Goal: Information Seeking & Learning: Learn about a topic

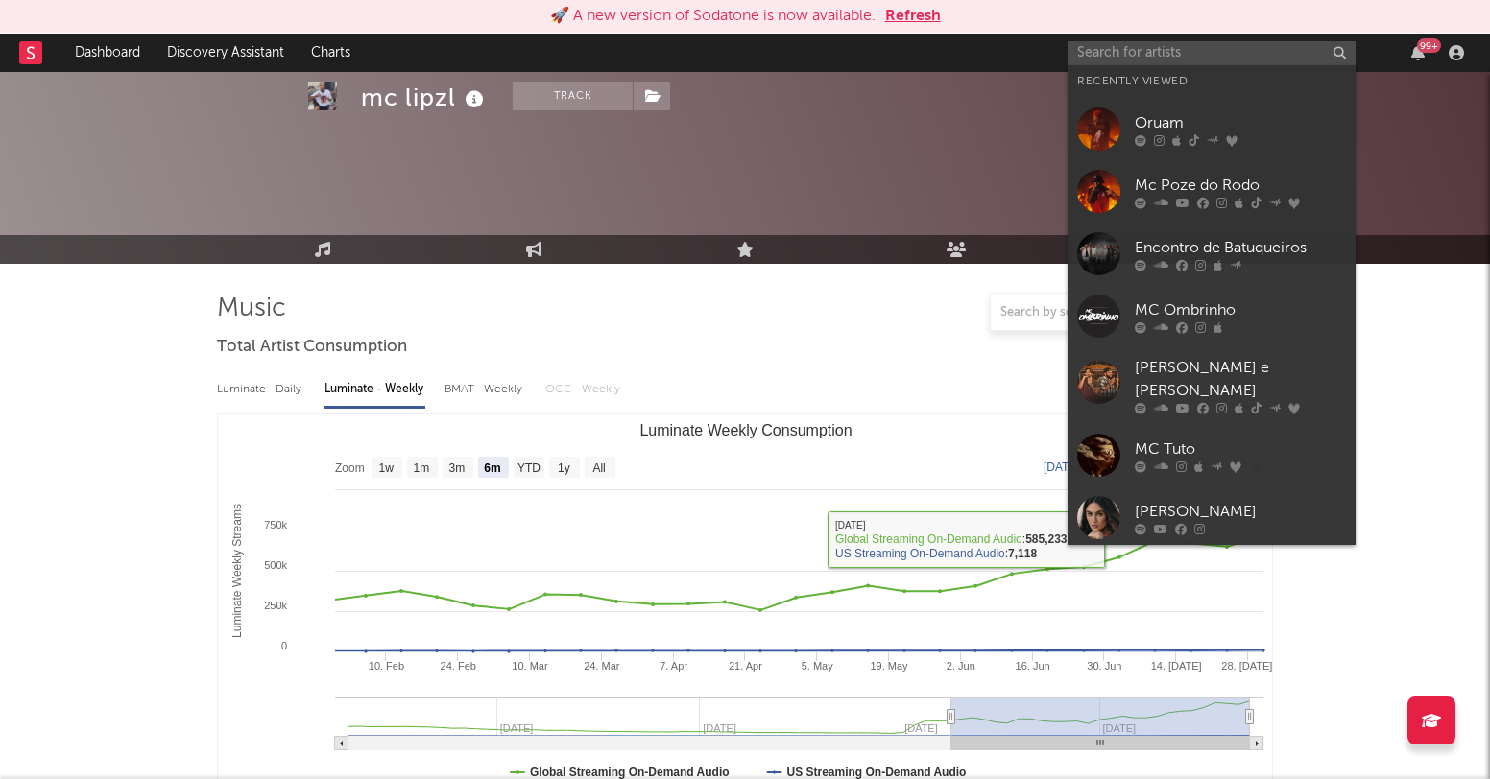
select select "6m"
click at [1152, 49] on input "text" at bounding box center [1211, 53] width 288 height 24
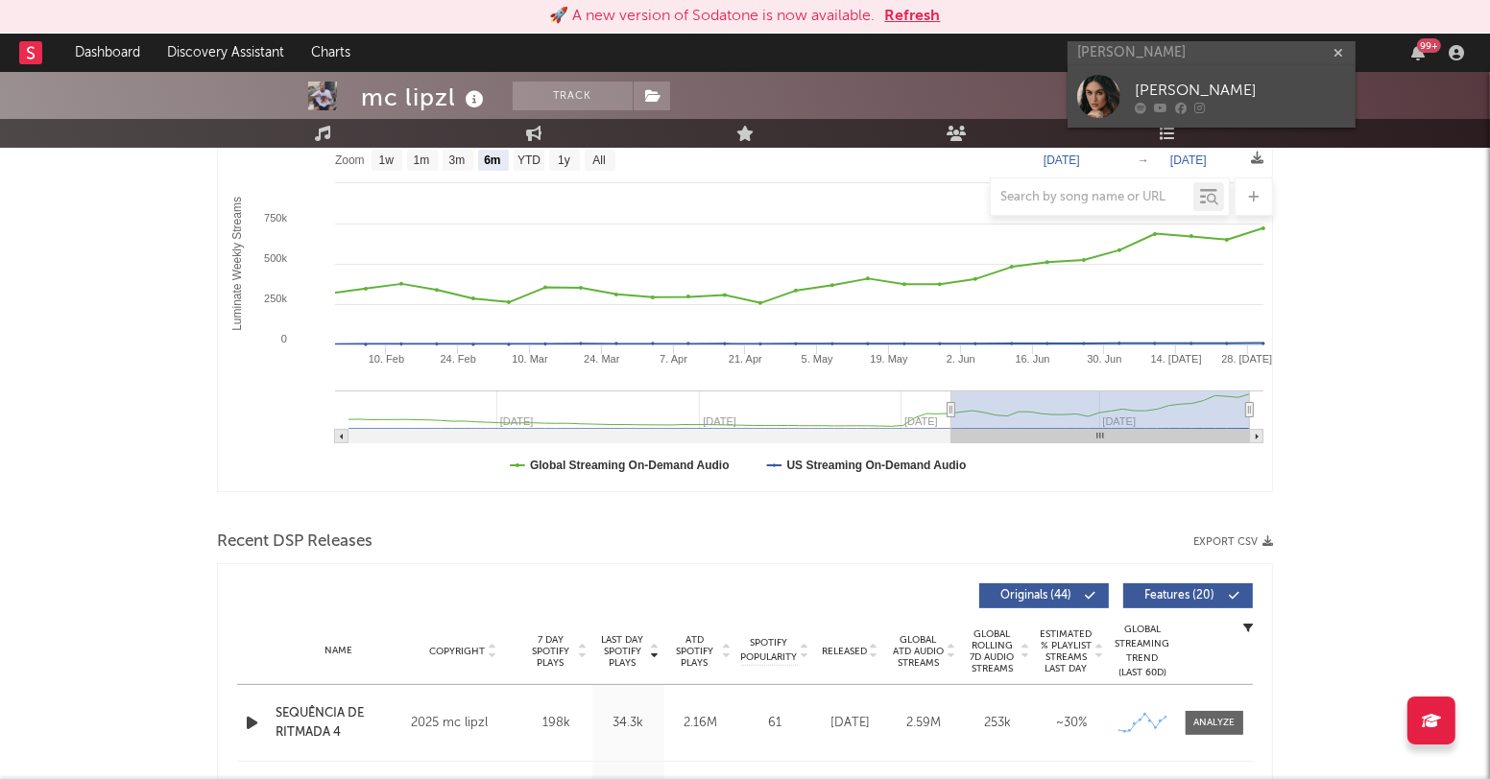
type input "gabi melim"
click at [1207, 89] on div "[PERSON_NAME]" at bounding box center [1239, 91] width 211 height 23
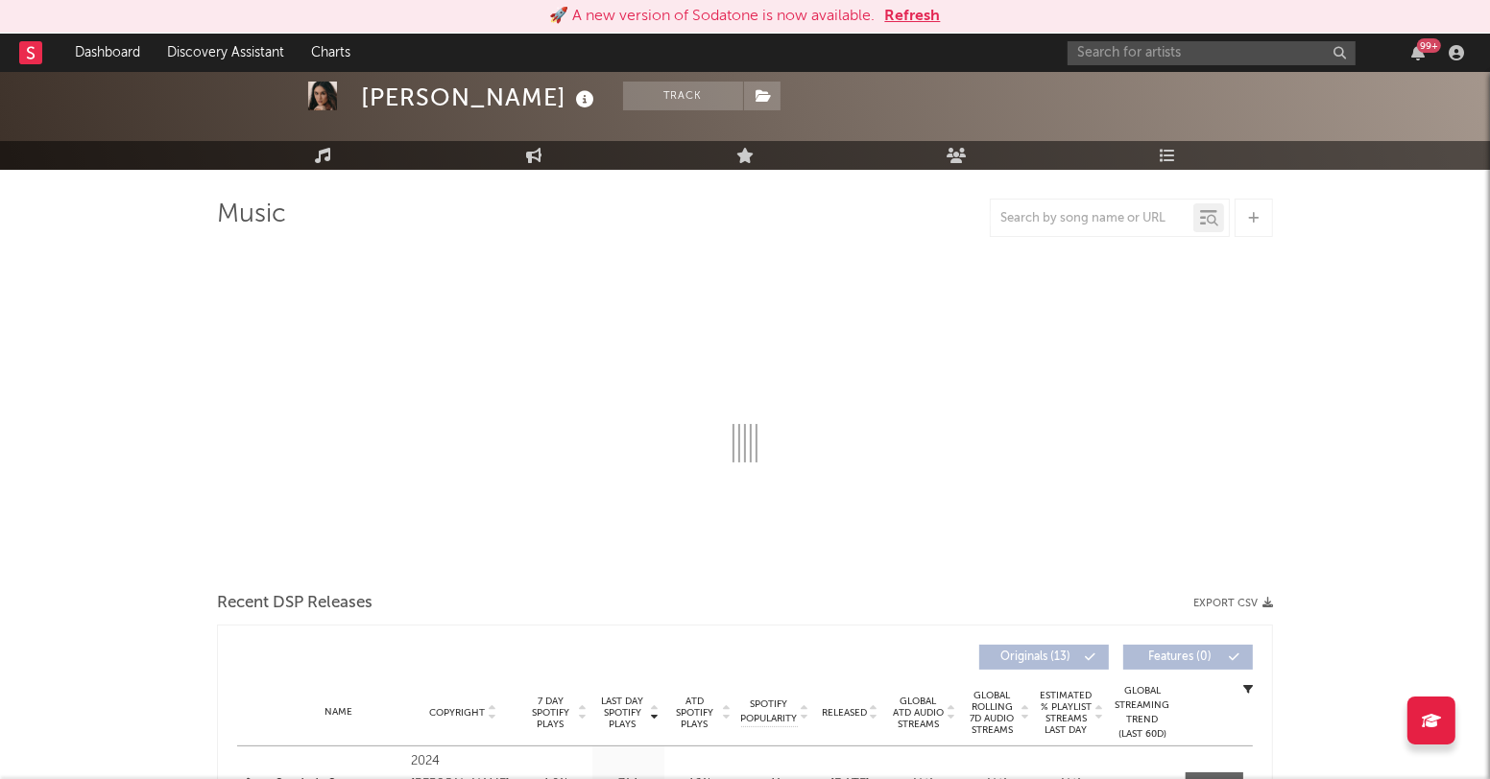
select select "6m"
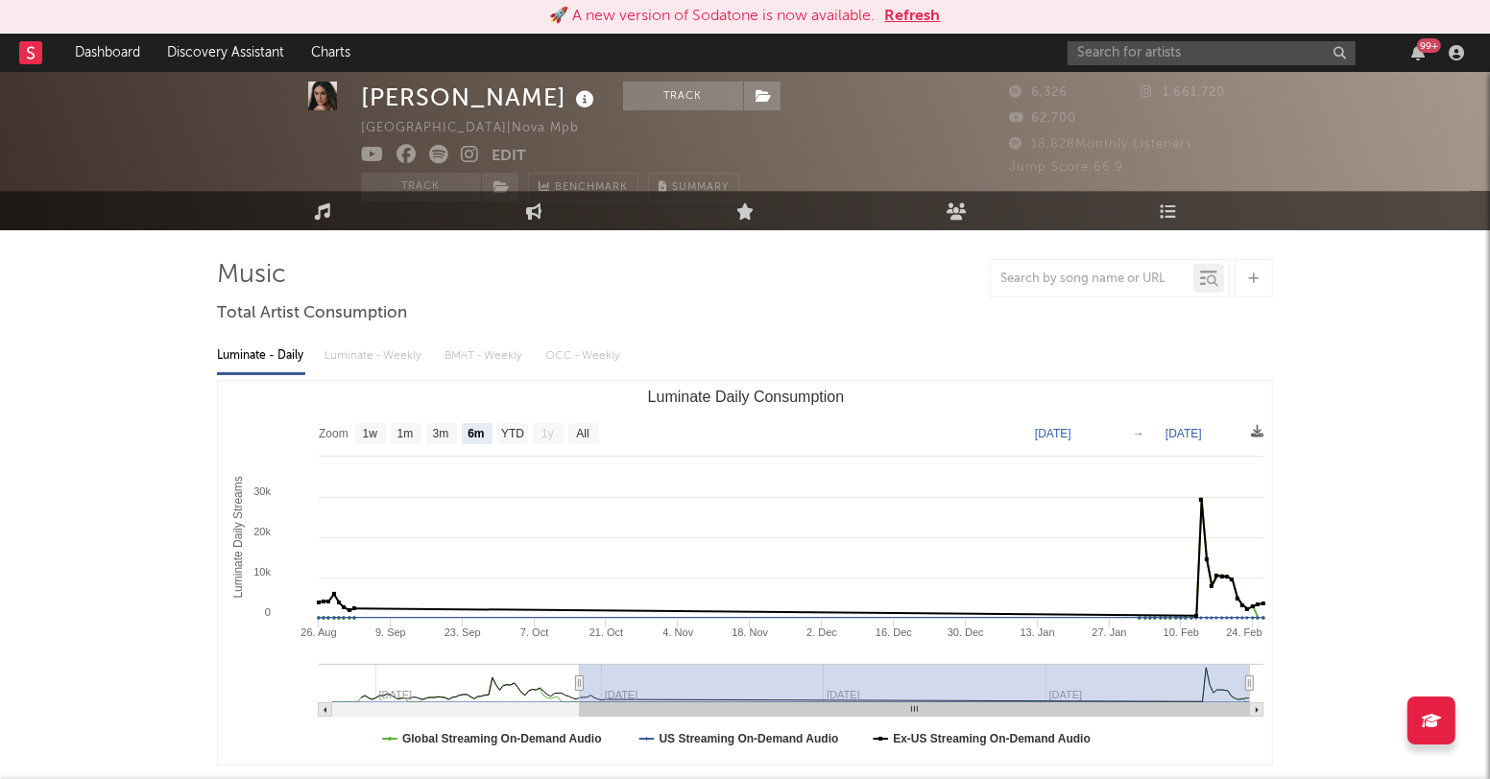
scroll to position [27, 0]
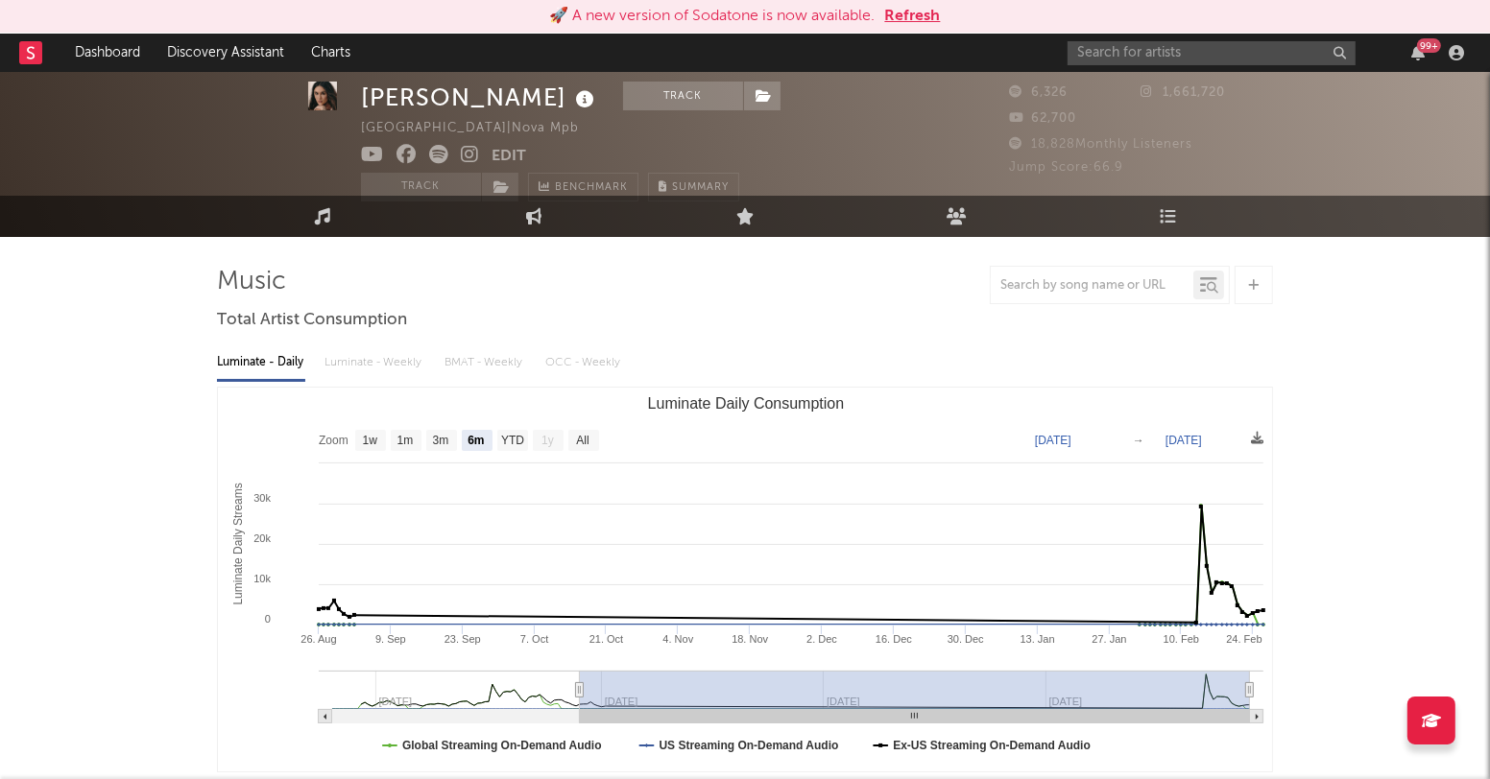
click at [391, 354] on div "Luminate - Daily Luminate - Weekly BMAT - Weekly OCC - Weekly" at bounding box center [745, 362] width 1056 height 33
click at [396, 362] on div "Luminate - Daily Luminate - Weekly BMAT - Weekly OCC - Weekly" at bounding box center [745, 362] width 1056 height 33
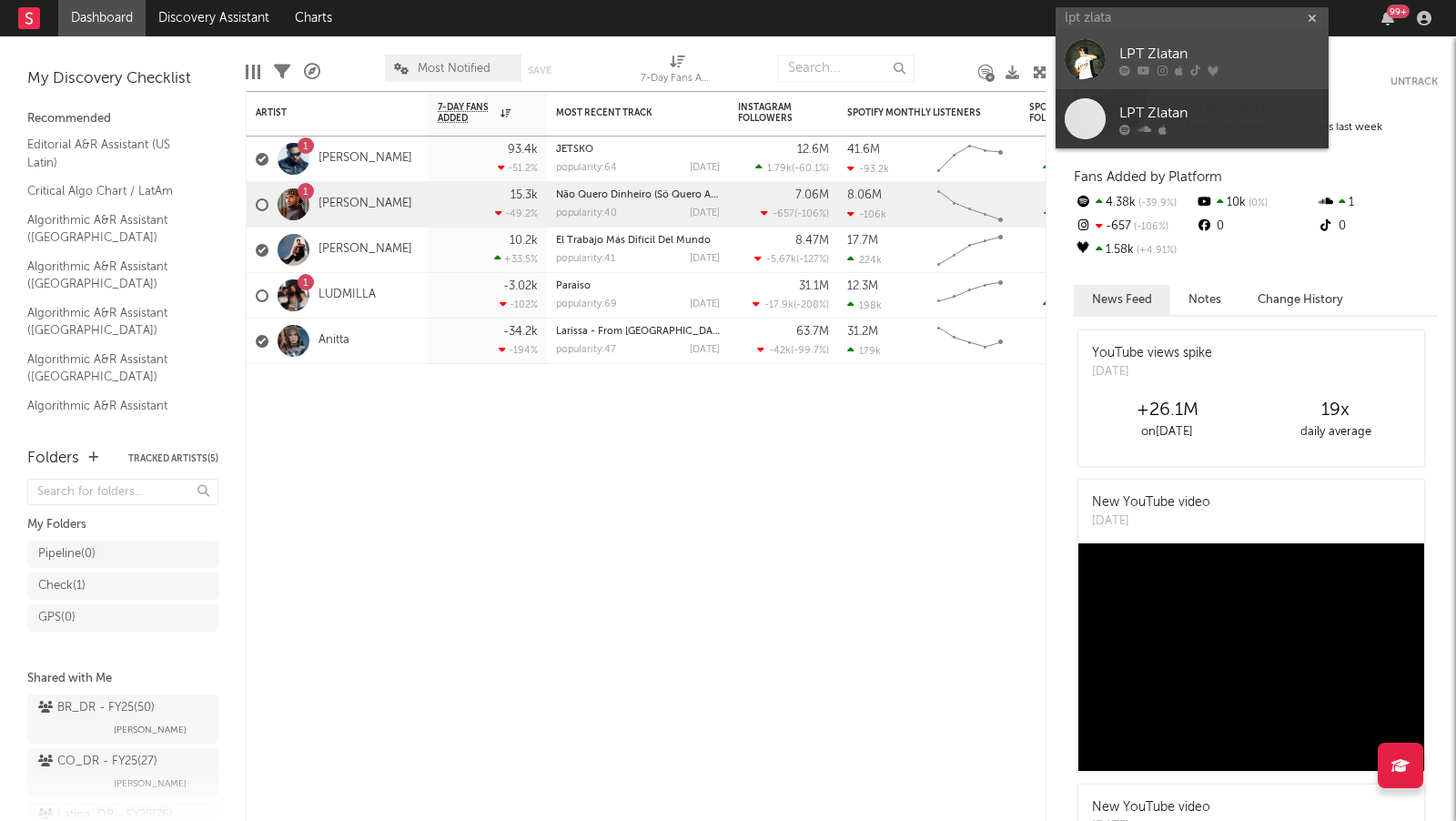
type input "lpt zlata"
click at [1183, 50] on div "LPT Zlatan" at bounding box center [1218, 54] width 200 height 22
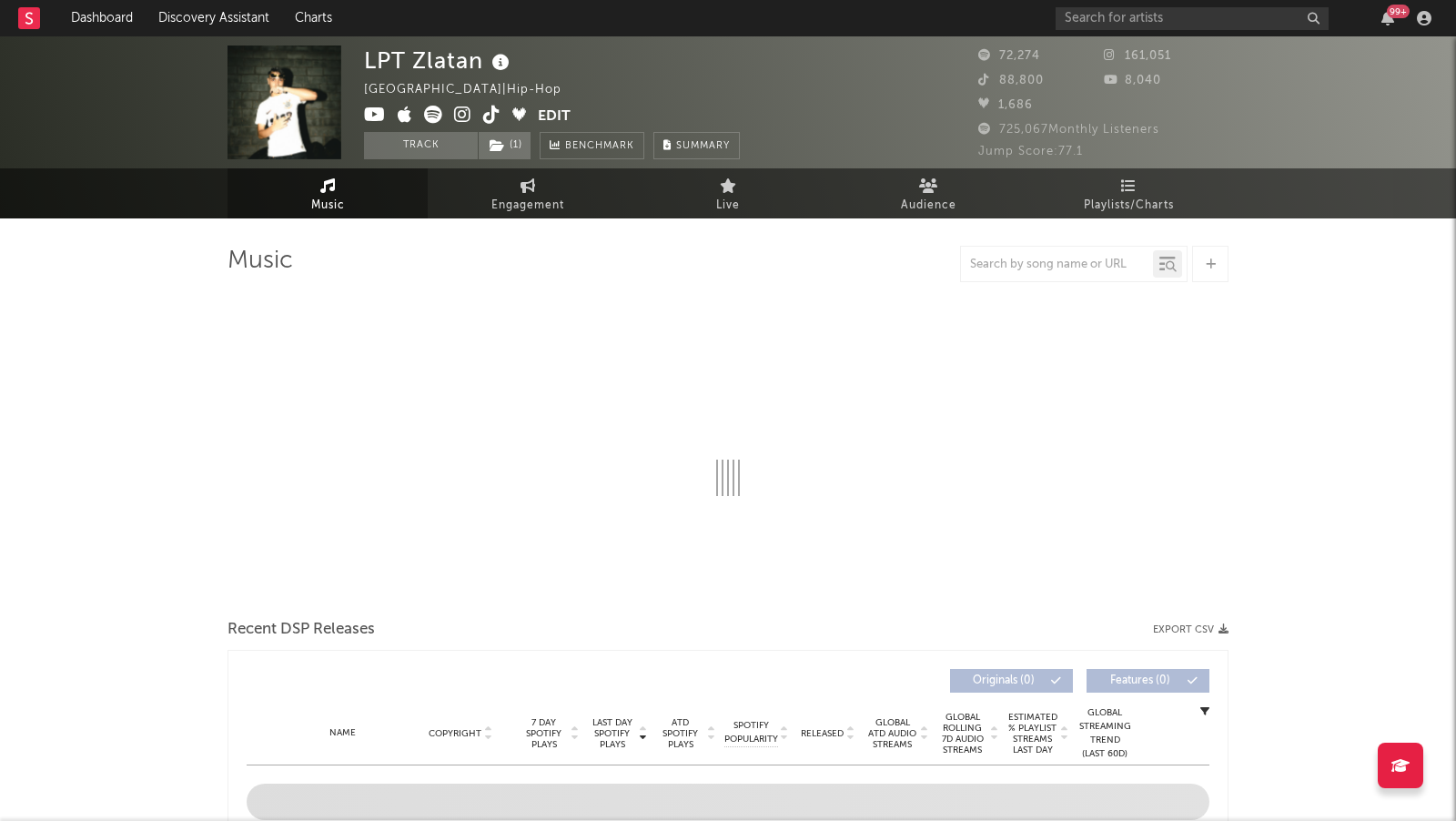
select select "6m"
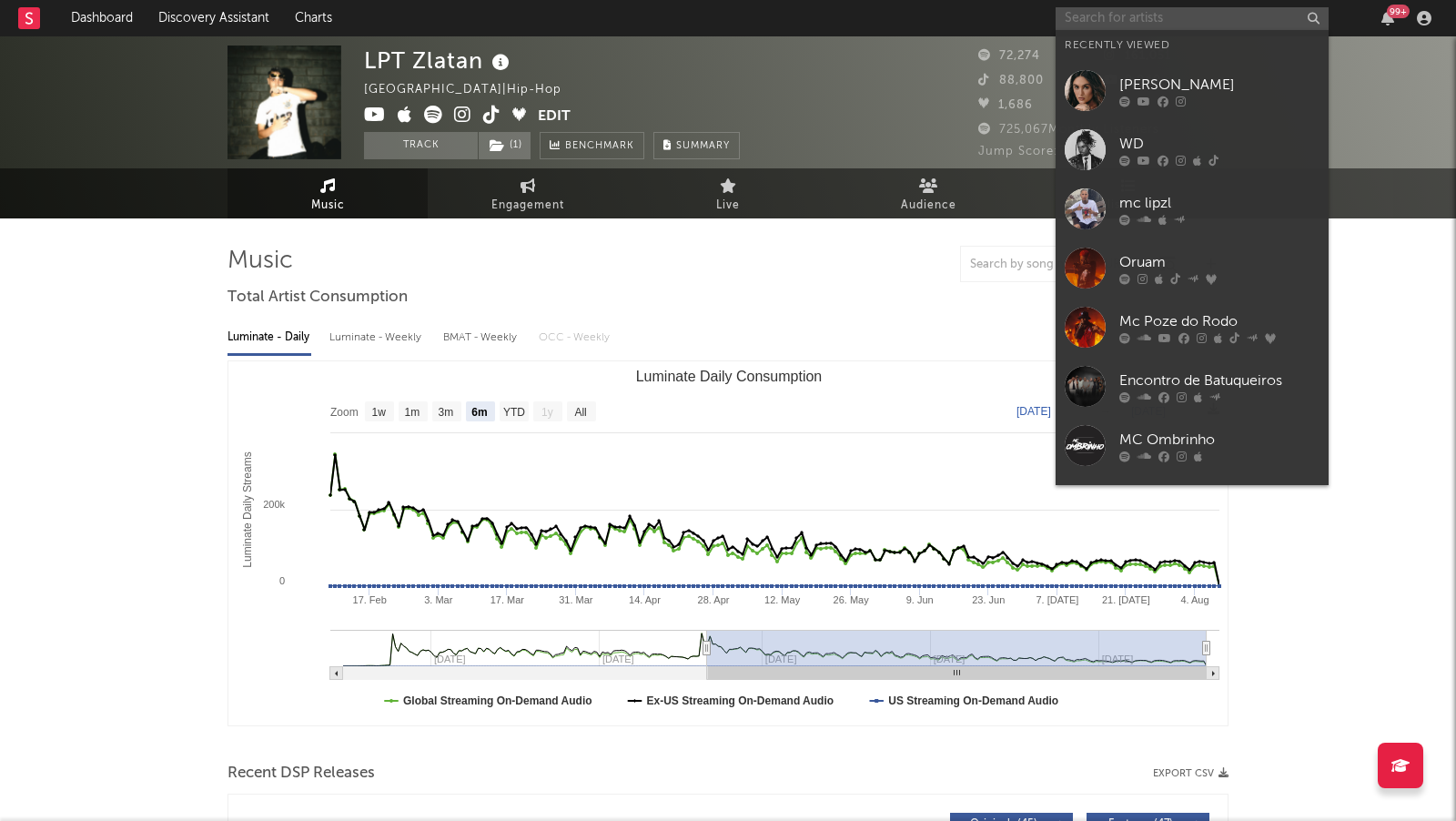
click at [1125, 12] on input "text" at bounding box center [1192, 19] width 273 height 23
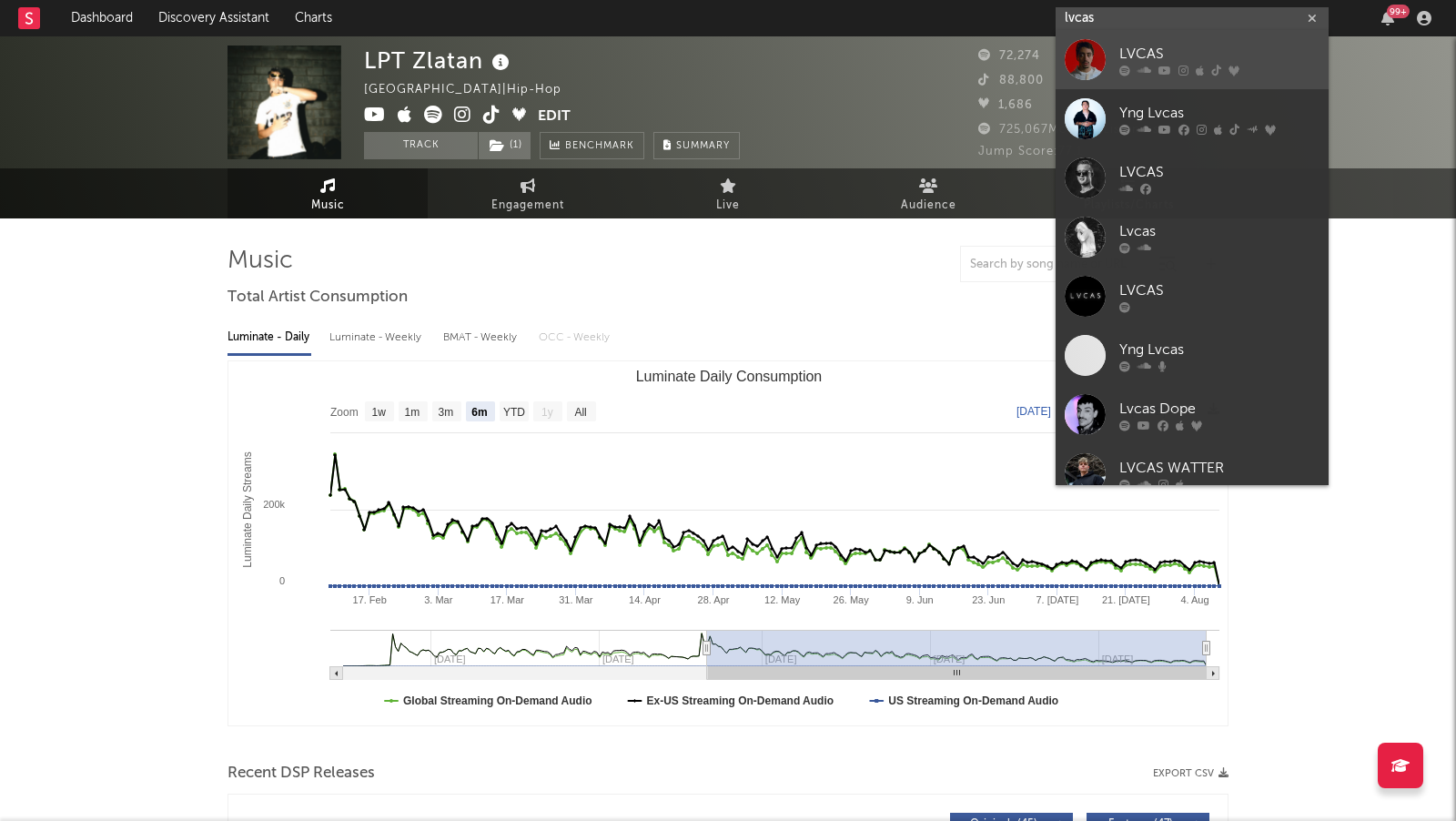
type input "lvcas"
click at [1140, 47] on div "LVCAS" at bounding box center [1218, 54] width 200 height 22
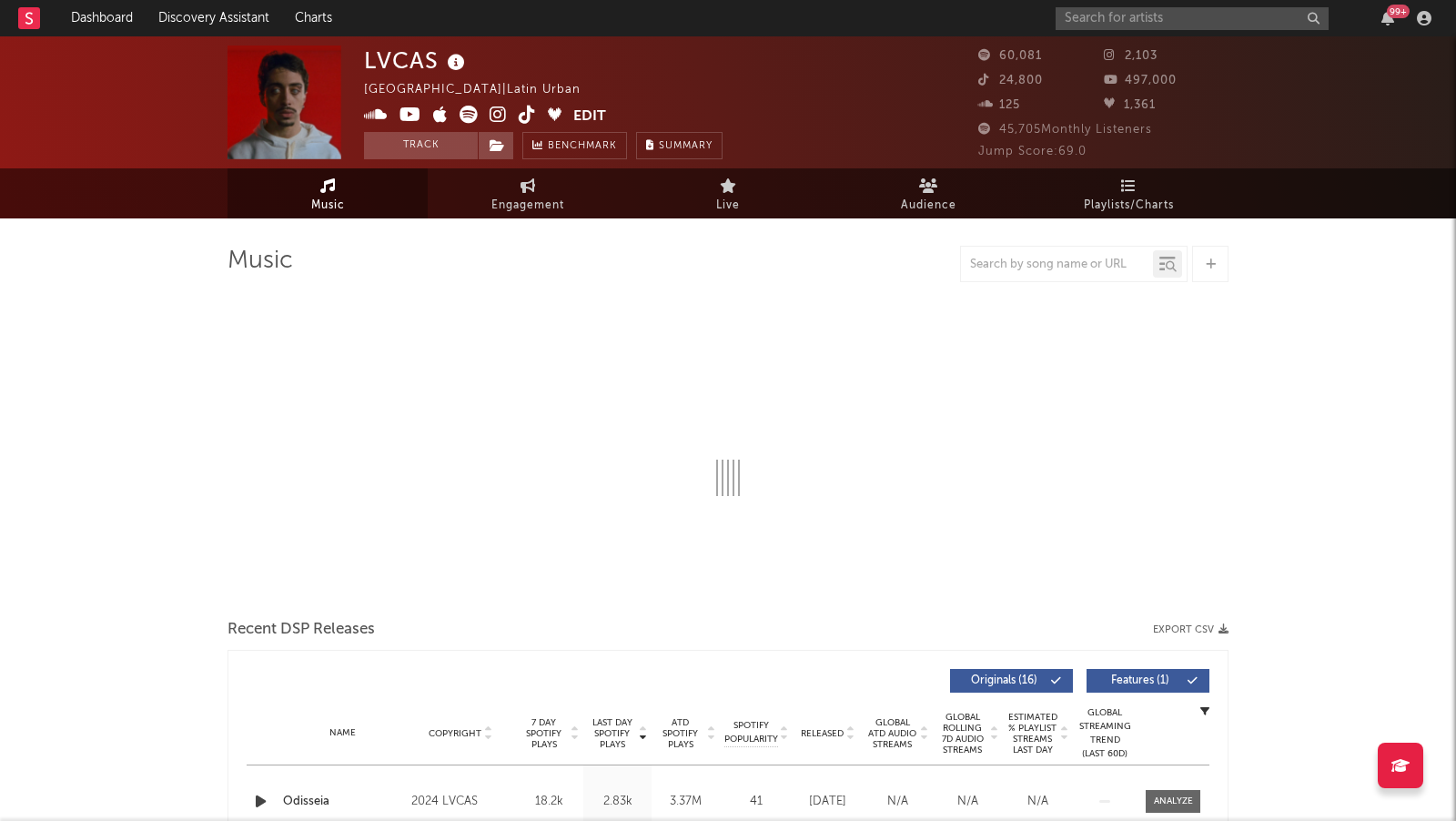
select select "6m"
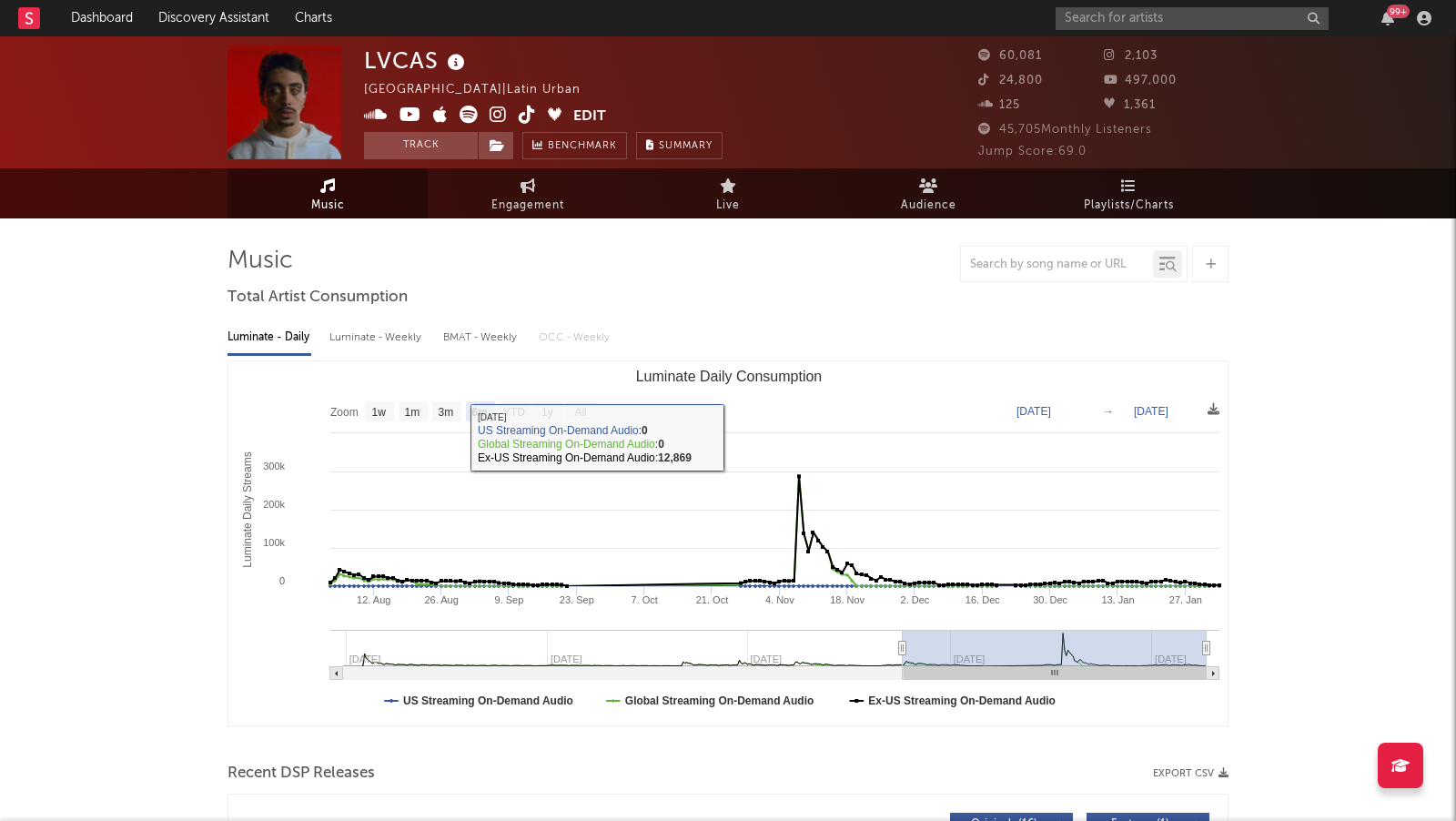
click at [398, 335] on div "Luminate - Weekly" at bounding box center [376, 338] width 96 height 31
select select "6m"
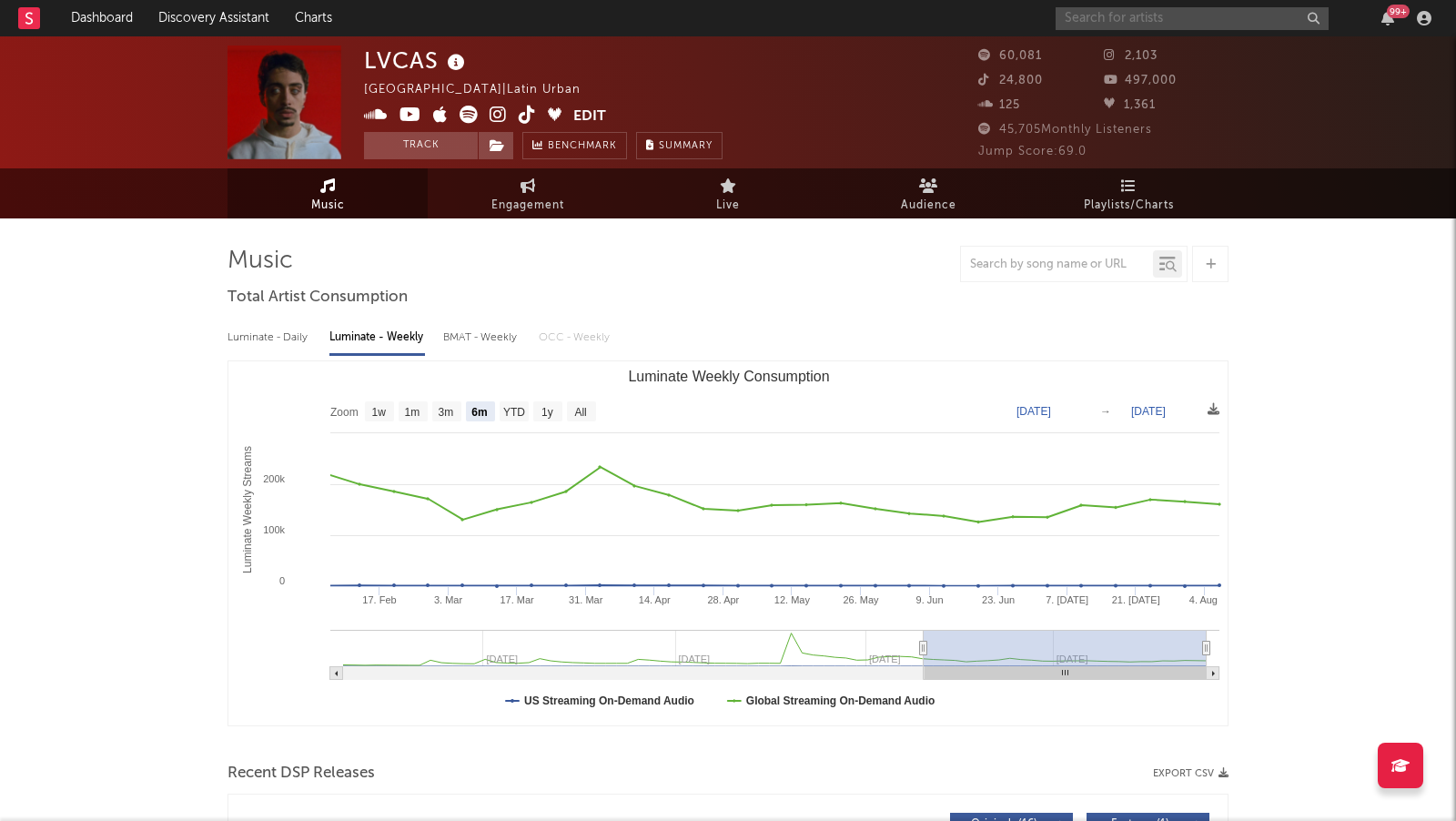
click at [1097, 20] on input "text" at bounding box center [1192, 19] width 273 height 23
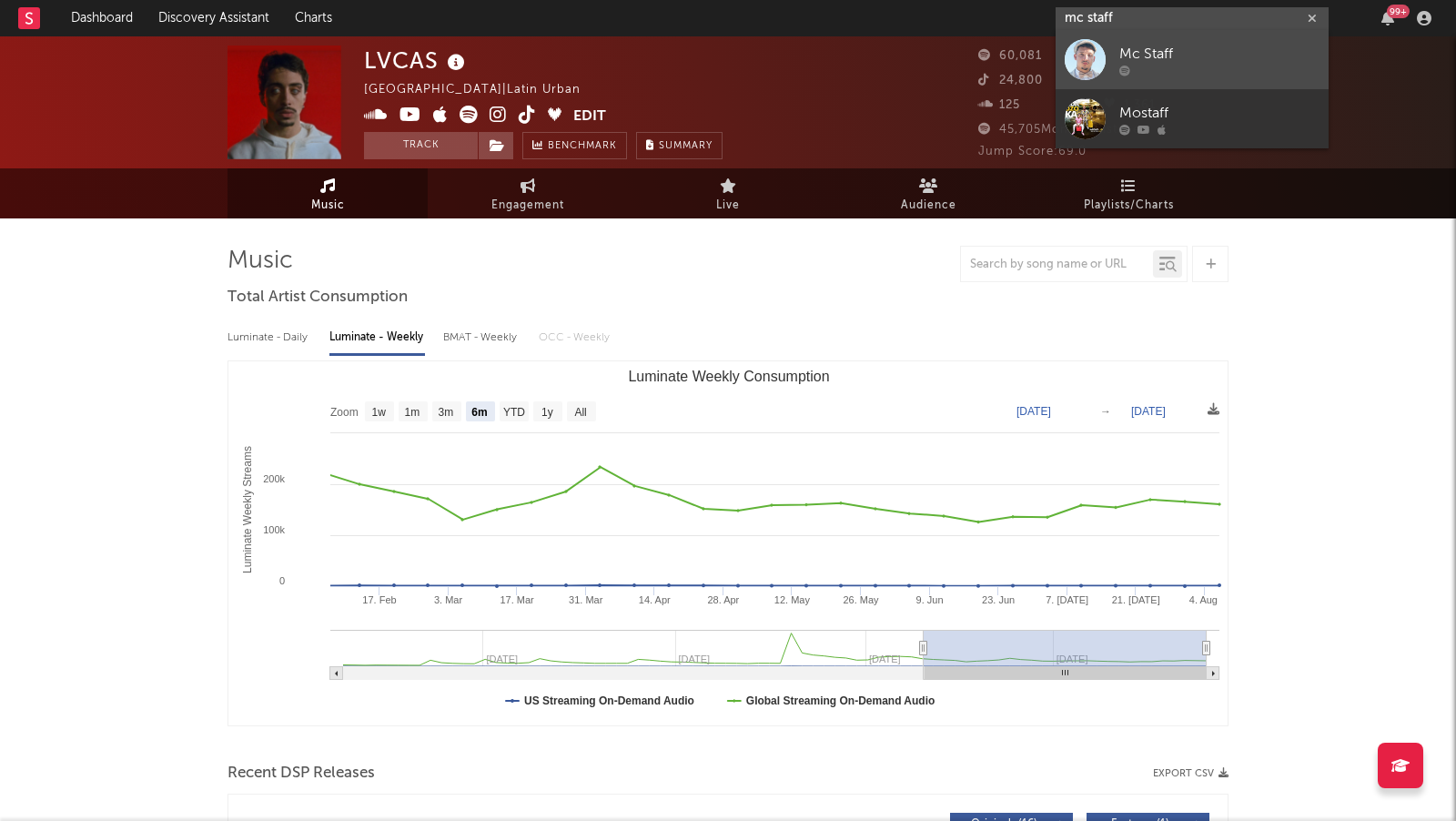
type input "mc staff"
click at [1161, 55] on div "Mc Staff" at bounding box center [1218, 54] width 200 height 22
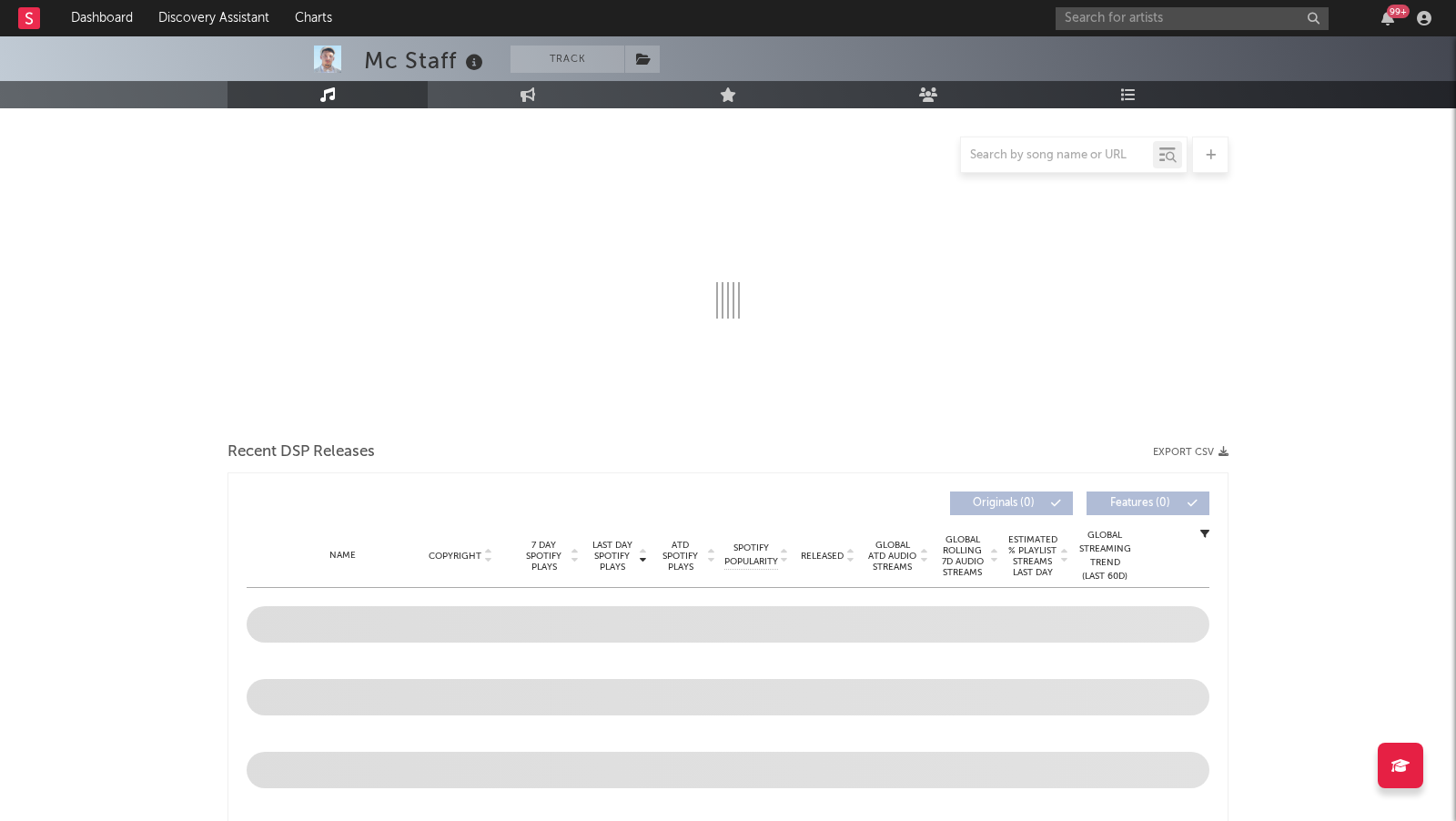
select select "1w"
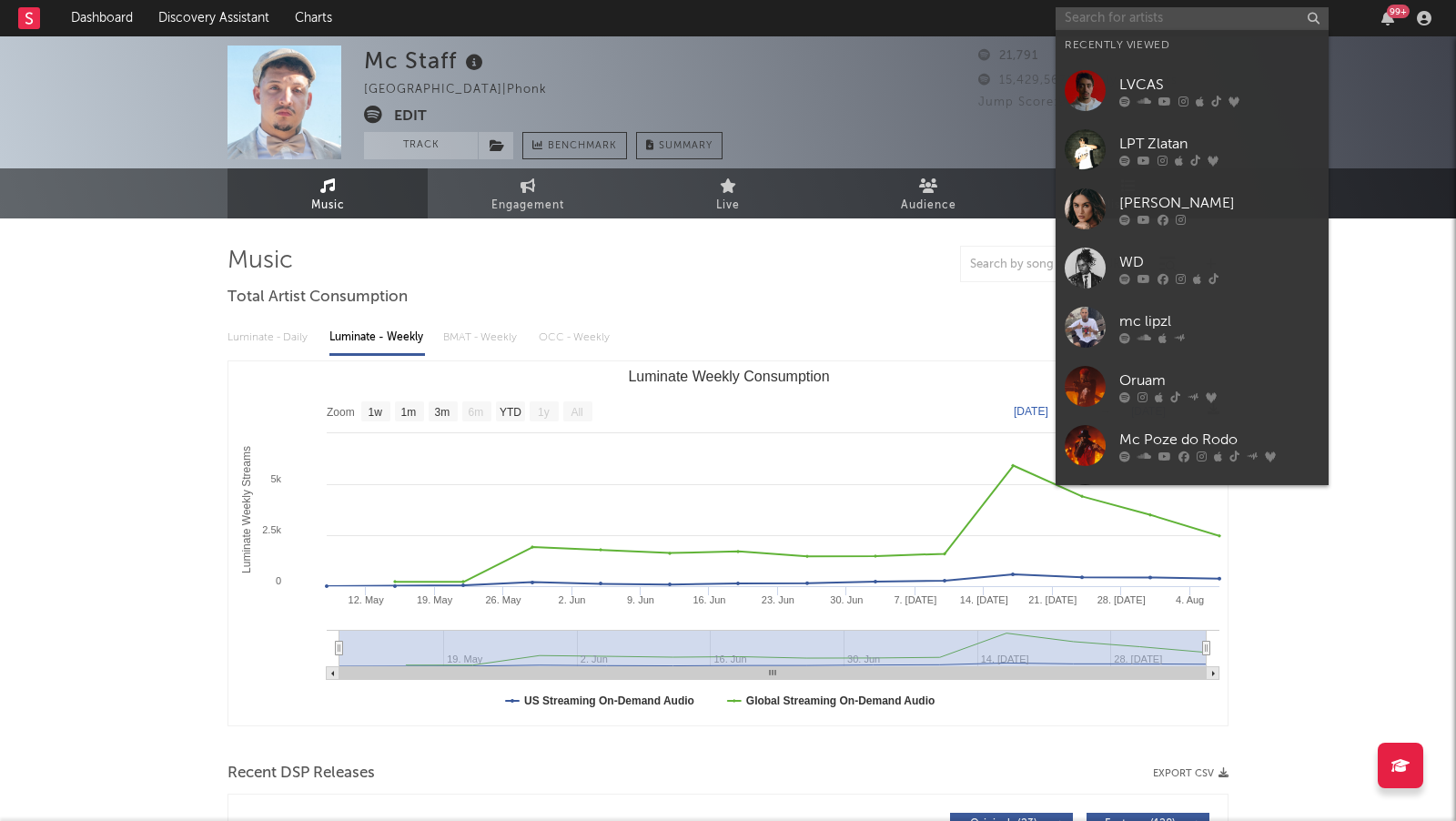
click at [1127, 13] on input "text" at bounding box center [1192, 19] width 273 height 23
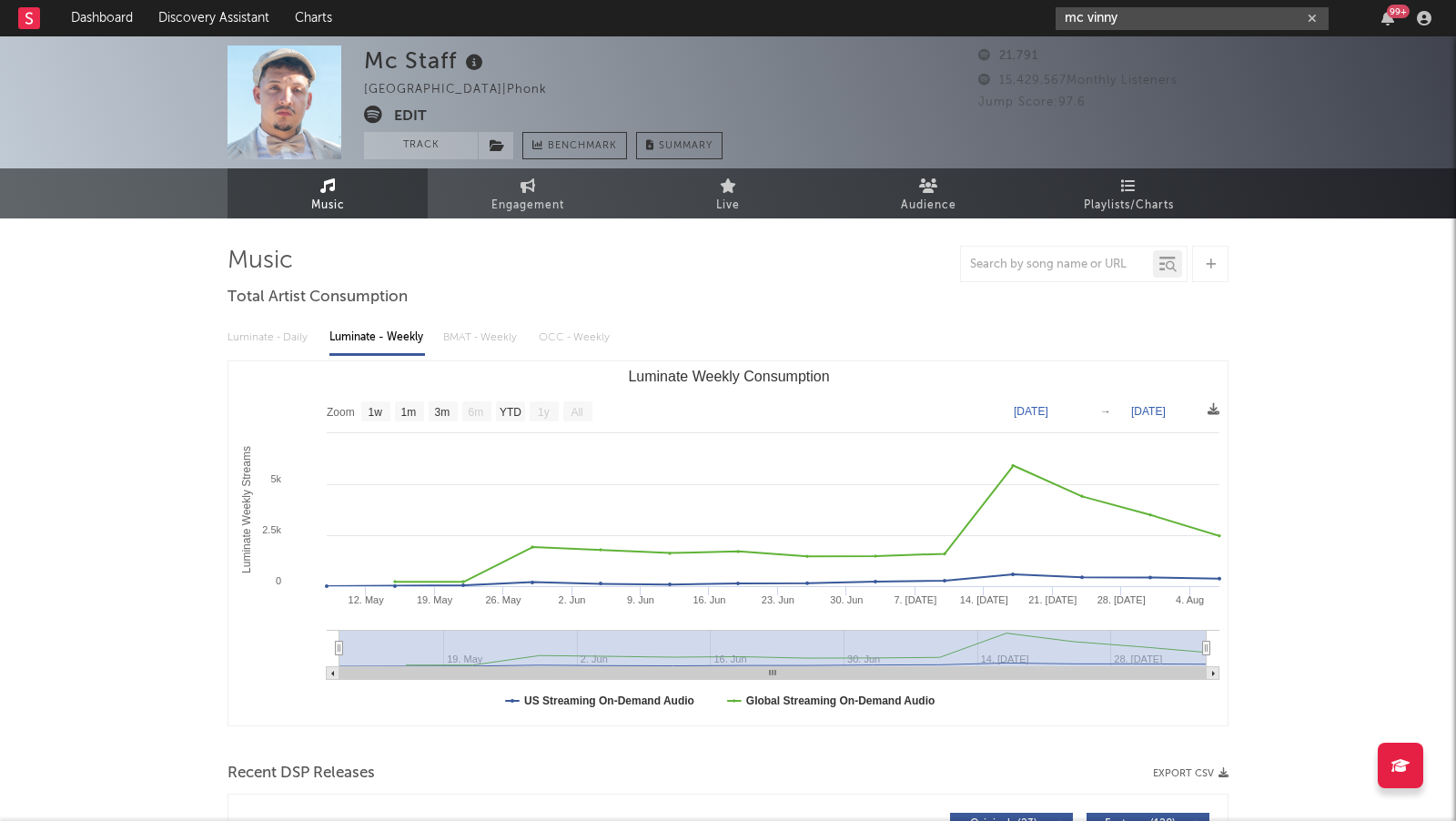
type input "mc vinny"
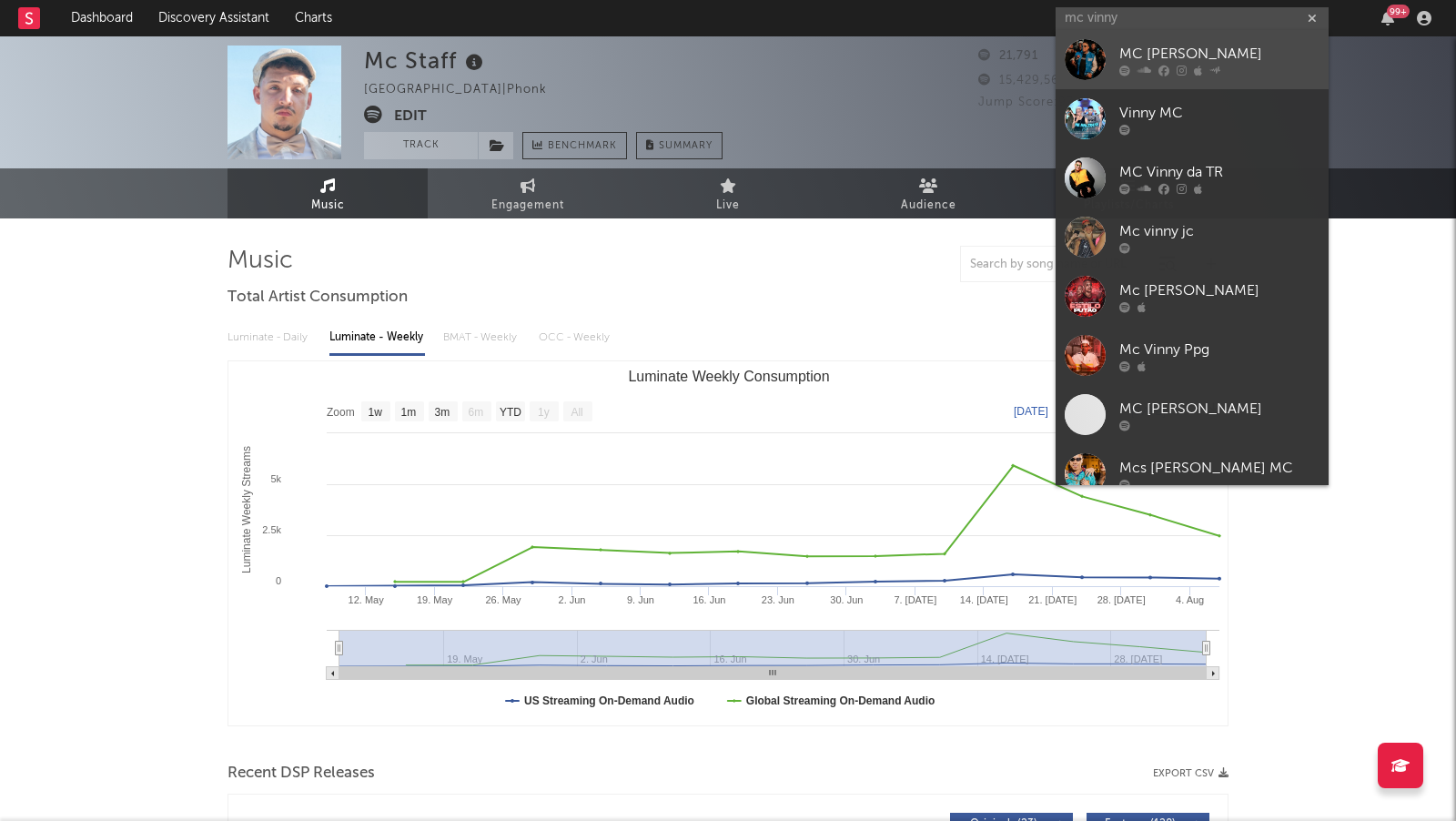
click at [1129, 48] on div "MC [PERSON_NAME]" at bounding box center [1218, 54] width 200 height 22
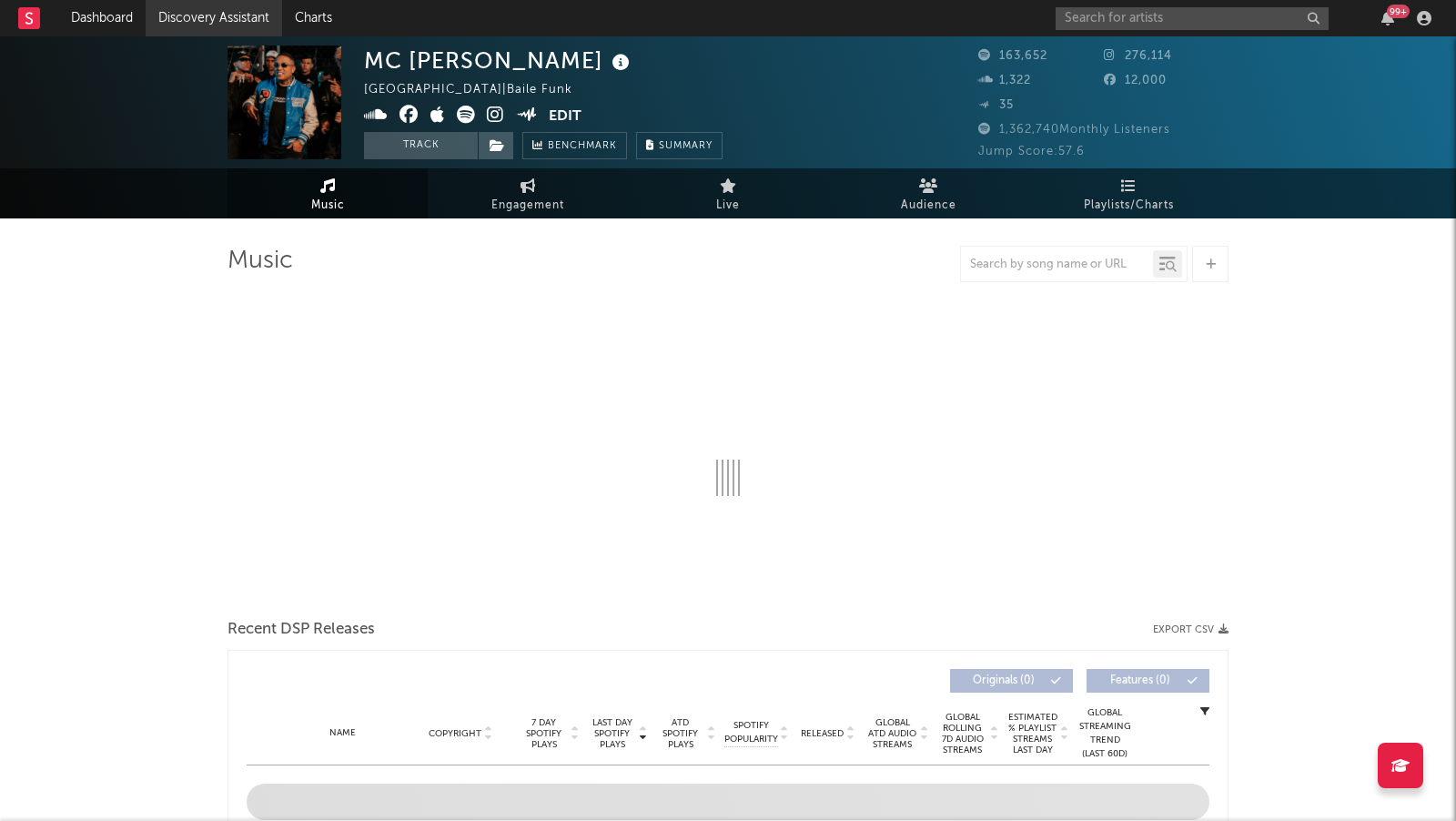
select select "6m"
